Goal: Transaction & Acquisition: Purchase product/service

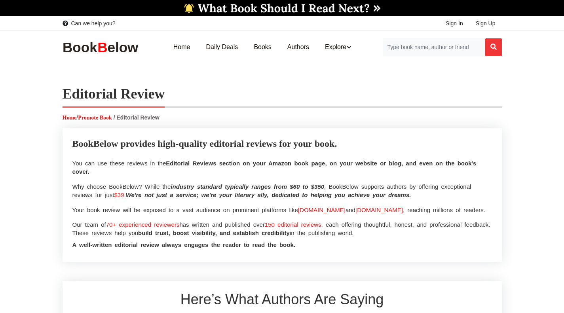
select select
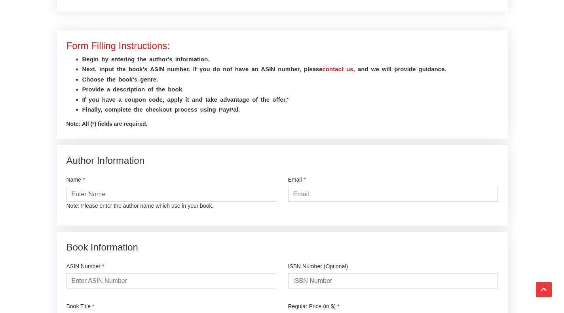
scroll to position [962, 0]
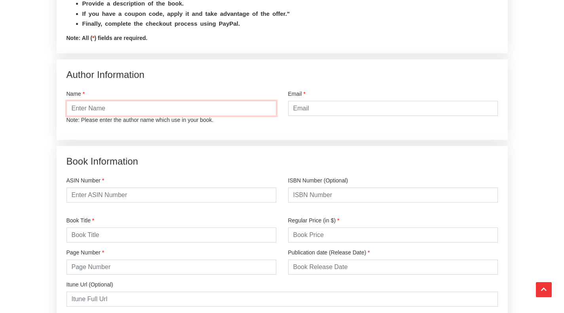
click at [122, 116] on input "text" at bounding box center [172, 108] width 210 height 15
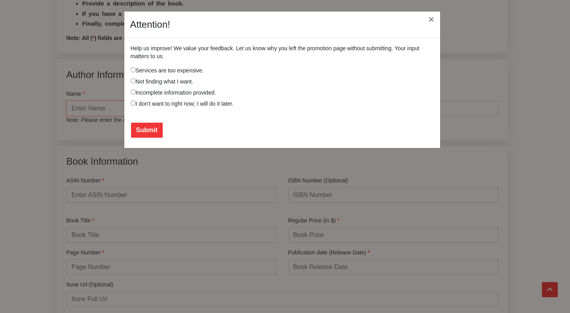
type input "[PERSON_NAME]"
type input "[PERSON_NAME][EMAIL_ADDRESS][DOMAIN_NAME]"
click at [186, 165] on div "Attention! × Help us improve! We value your feedback. Let us know why you left …" at bounding box center [285, 156] width 570 height 313
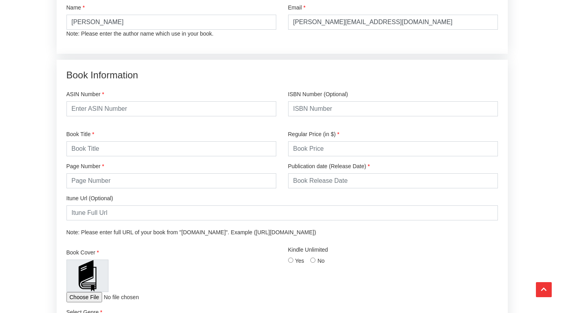
scroll to position [1049, 0]
click at [129, 116] on input "text" at bounding box center [172, 108] width 210 height 15
paste input "BOFRHPXVPV"
type input "BOFRHPXVPV"
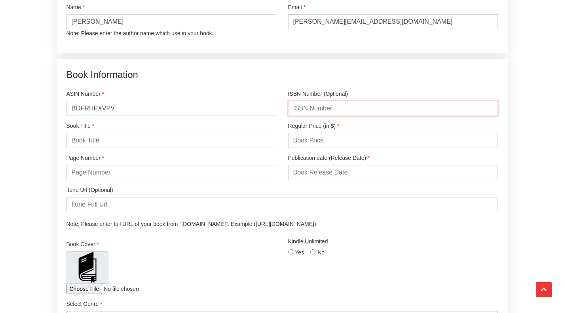
click at [293, 116] on input "text" at bounding box center [393, 108] width 210 height 15
paste input "979-8999749307"
type input "979-8999749307"
click at [175, 148] on input "text" at bounding box center [172, 140] width 210 height 15
type input "[PERSON_NAME]'s Cheeseburgers"
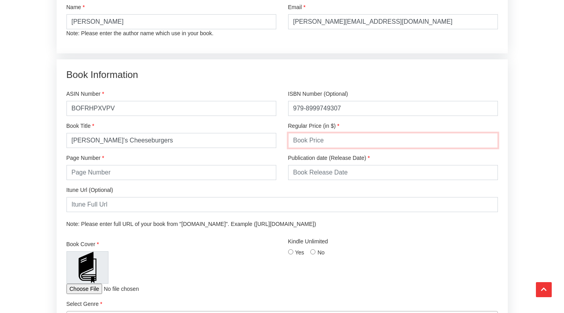
click at [301, 148] on input "number" at bounding box center [393, 140] width 210 height 15
type input "1.99"
click at [232, 180] on input "number" at bounding box center [172, 172] width 210 height 15
type input "314"
click at [333, 180] on input "text" at bounding box center [393, 172] width 210 height 15
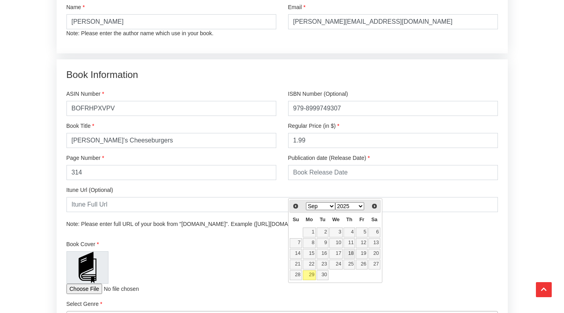
click at [354, 253] on link "18" at bounding box center [350, 254] width 12 height 10
type input "[DATE]"
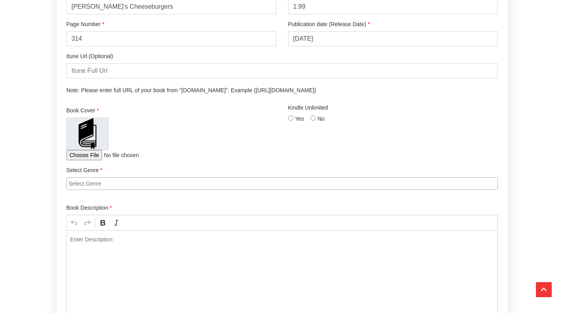
scroll to position [1183, 0]
click at [85, 160] on input "file" at bounding box center [119, 154] width 105 height 10
type input "C:\fakepath\[PERSON_NAME]'s Cheeseburgers Cover.jpg"
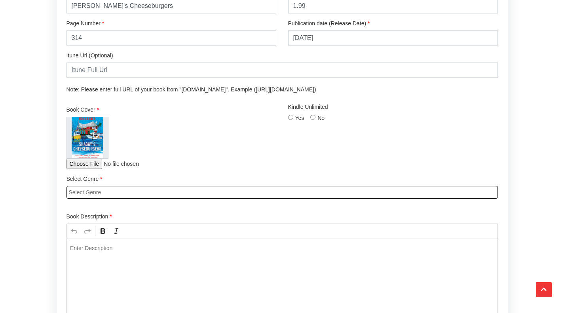
click at [103, 196] on input "search" at bounding box center [284, 192] width 431 height 8
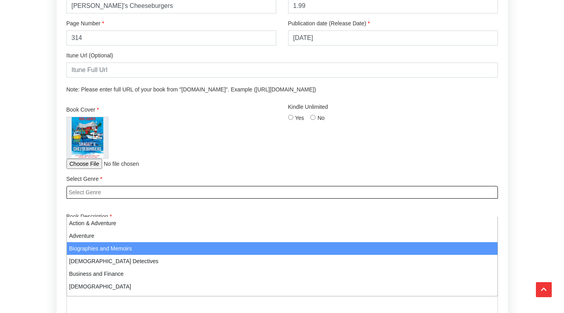
select select "2"
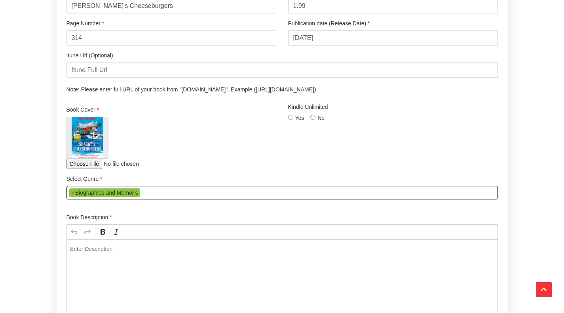
scroll to position [16, 0]
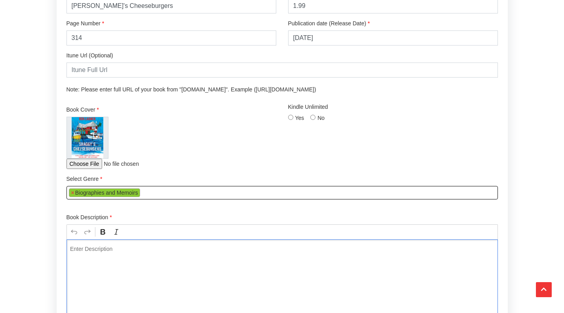
click at [141, 253] on p "Editor editing area: main. Press Alt+0 for help." at bounding box center [282, 249] width 424 height 8
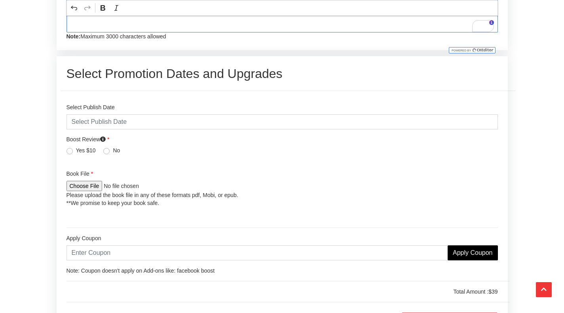
scroll to position [1598, 0]
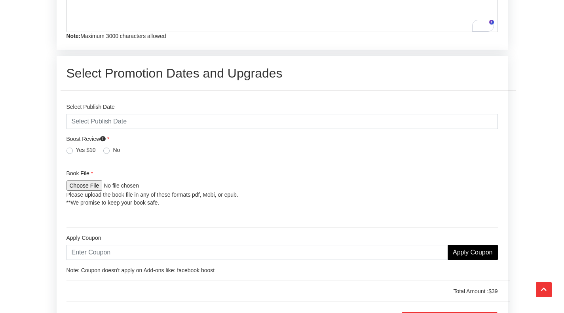
click at [76, 154] on label "Yes $10" at bounding box center [86, 150] width 20 height 8
click at [70, 154] on input "Yes $10" at bounding box center [70, 150] width 6 height 8
radio input "true"
click at [165, 129] on input "text" at bounding box center [283, 121] width 432 height 15
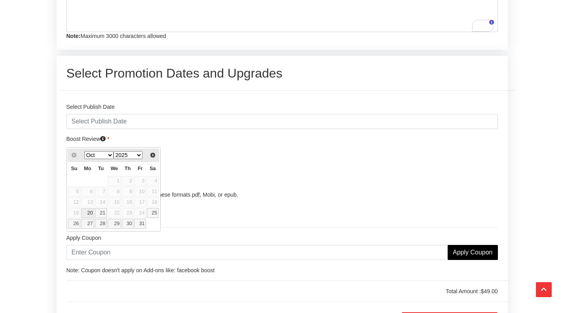
click at [89, 212] on link "20" at bounding box center [87, 213] width 13 height 10
type input "2025-10-20"
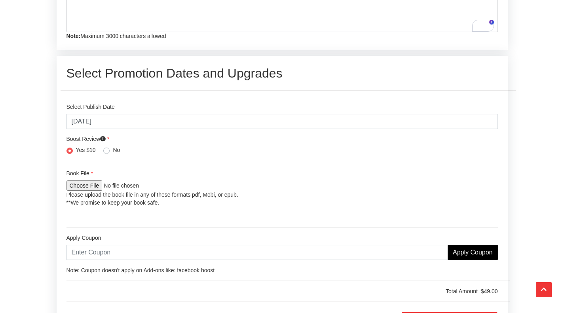
click at [96, 191] on input "file" at bounding box center [119, 186] width 105 height 10
type input "C:\fakepath\[PERSON_NAME]'s Cheeseburgers.pdf"
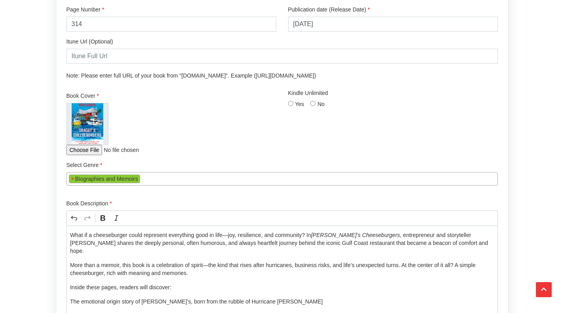
scroll to position [1197, 0]
click at [291, 106] on input "Yes" at bounding box center [290, 103] width 5 height 5
radio input "true"
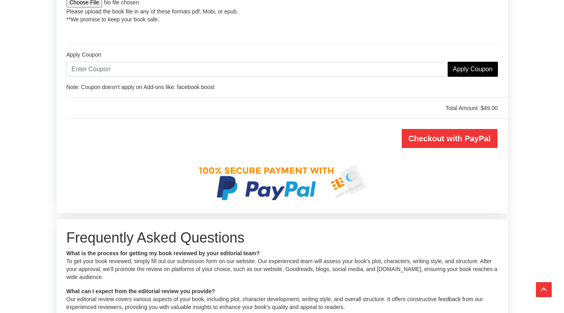
scroll to position [1784, 0]
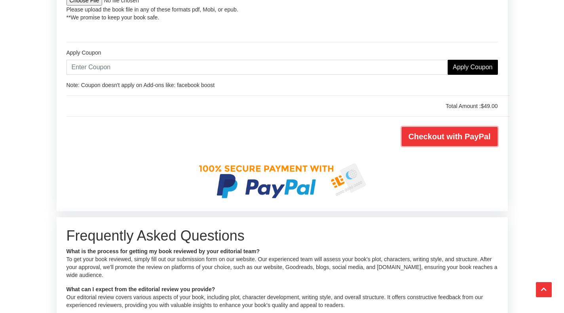
click at [427, 146] on input "Checkout with PayPal" at bounding box center [450, 136] width 96 height 19
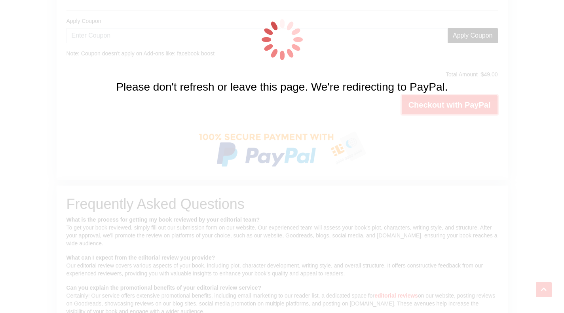
scroll to position [1760, 0]
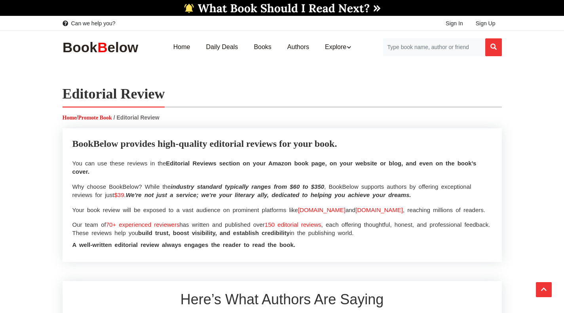
select select "2"
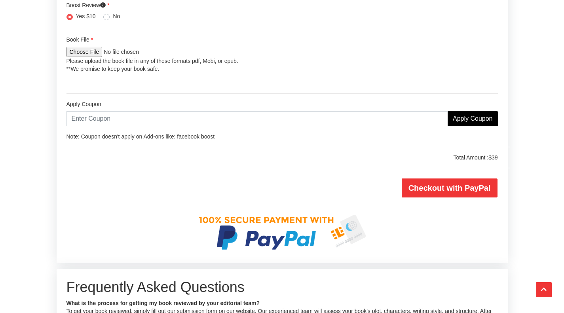
scroll to position [1641, 0]
click at [439, 198] on input "Checkout with PayPal" at bounding box center [450, 188] width 96 height 19
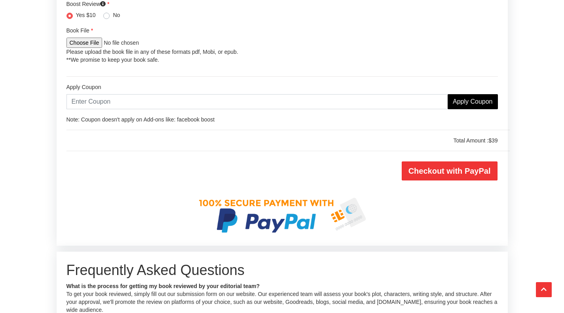
scroll to position [1083, 0]
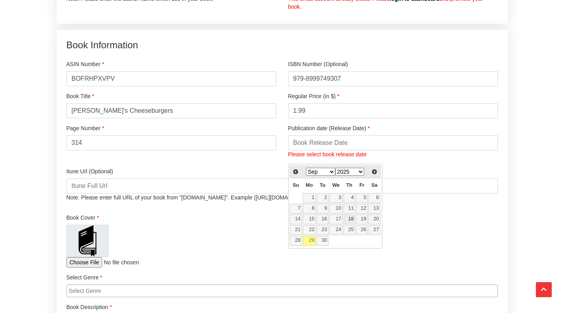
click at [350, 219] on link "18" at bounding box center [350, 220] width 12 height 10
type input "[DATE]"
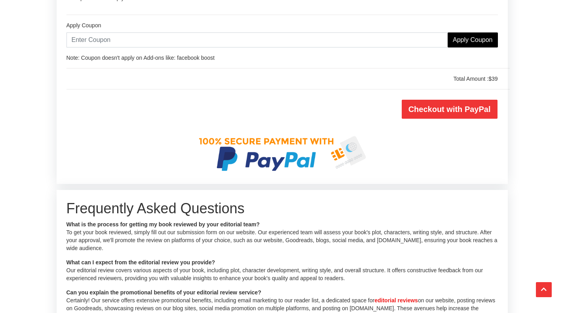
scroll to position [1714, 0]
